Goal: Navigation & Orientation: Find specific page/section

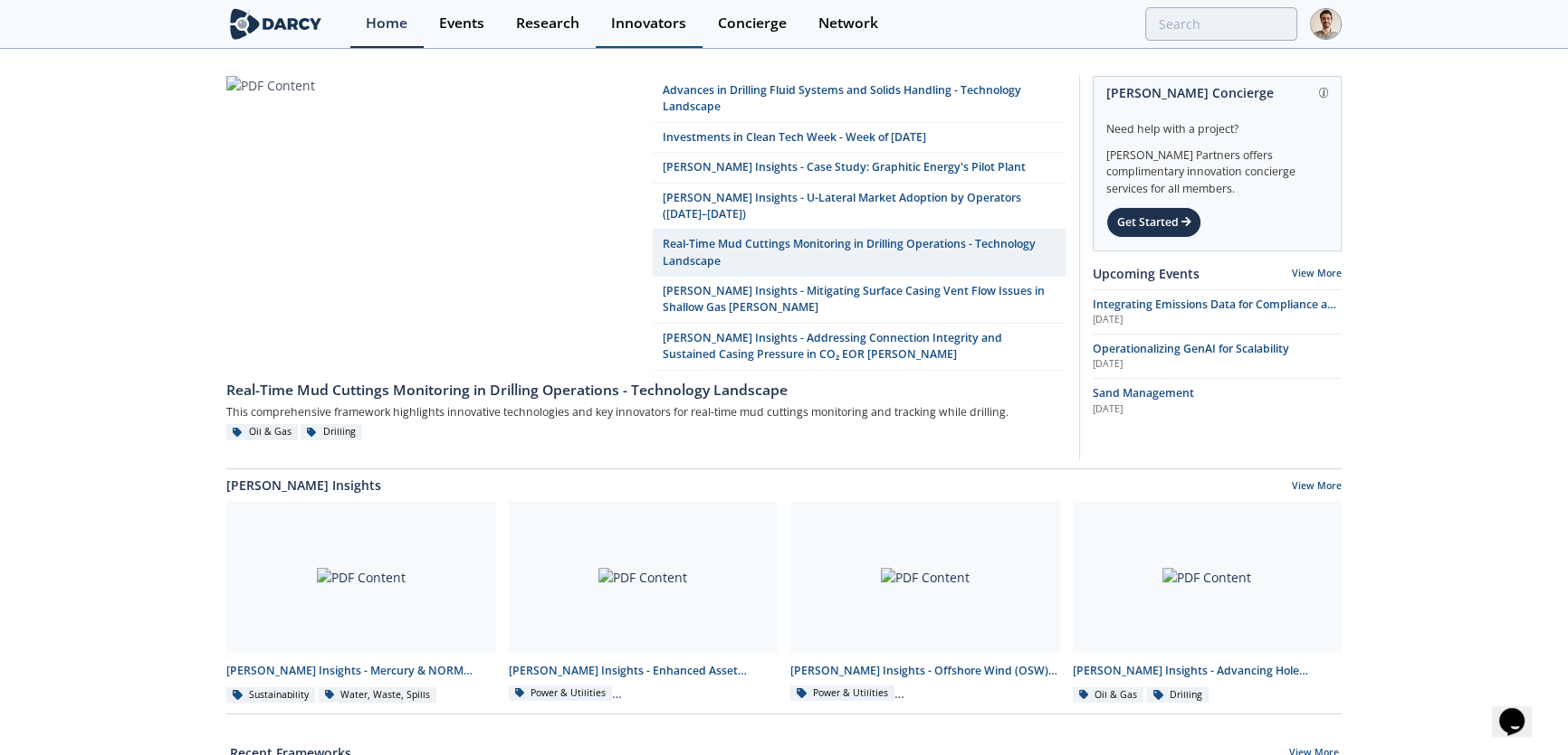
click at [647, 27] on div "Innovators" at bounding box center [648, 24] width 75 height 15
